Goal: Register for event/course

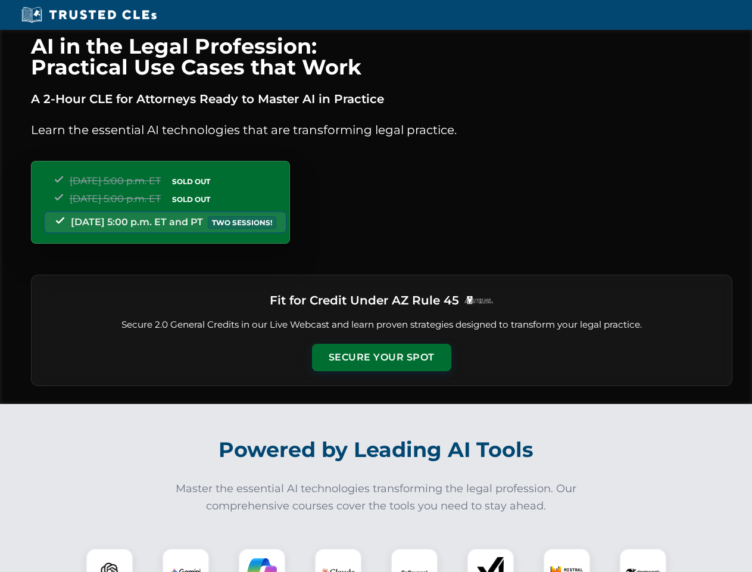
click at [381, 357] on button "Secure Your Spot" at bounding box center [381, 357] width 139 height 27
click at [110, 560] on img at bounding box center [109, 571] width 35 height 35
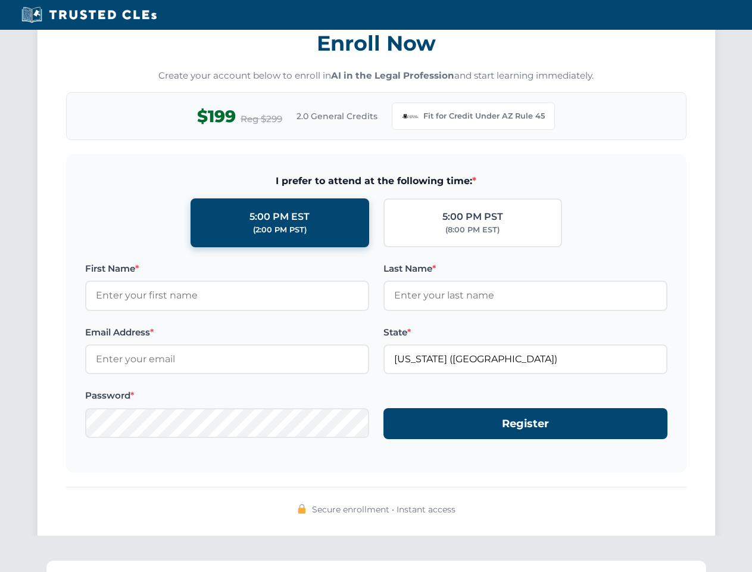
scroll to position [1160, 0]
